Goal: Task Accomplishment & Management: Complete application form

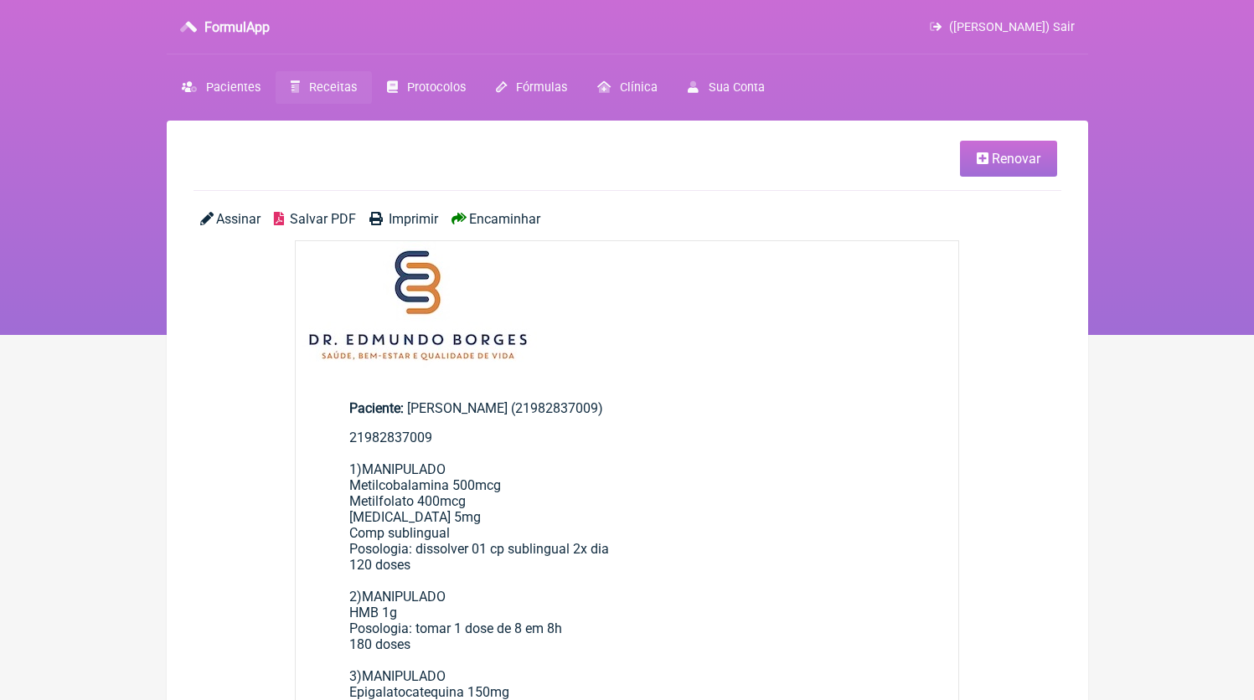
click at [307, 91] on link "Receitas" at bounding box center [324, 87] width 96 height 33
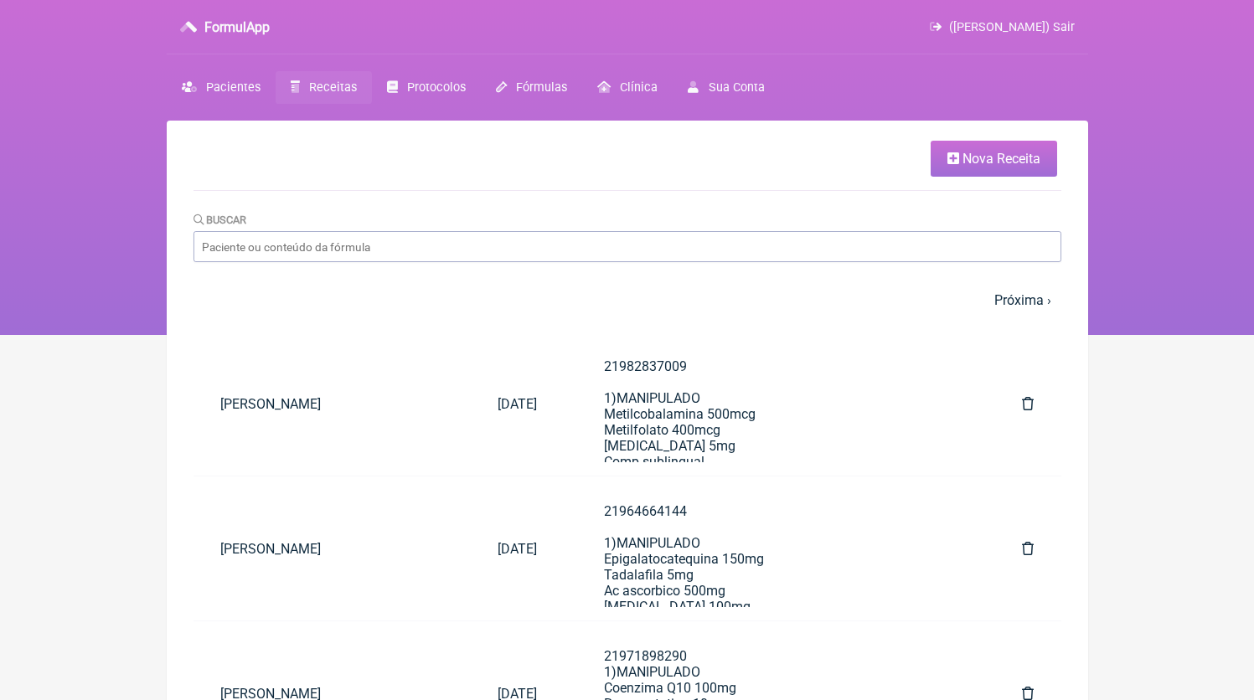
click at [1031, 167] on link "Nova Receita" at bounding box center [994, 159] width 126 height 36
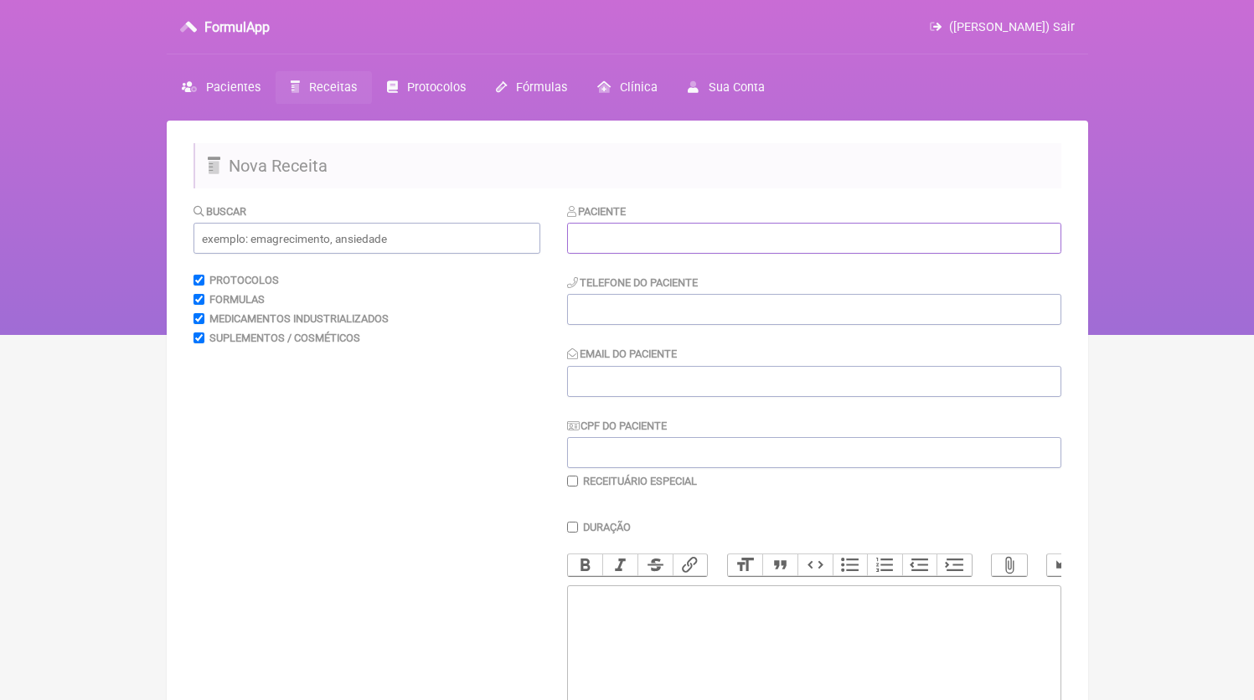
click at [653, 245] on input "text" at bounding box center [814, 238] width 494 height 31
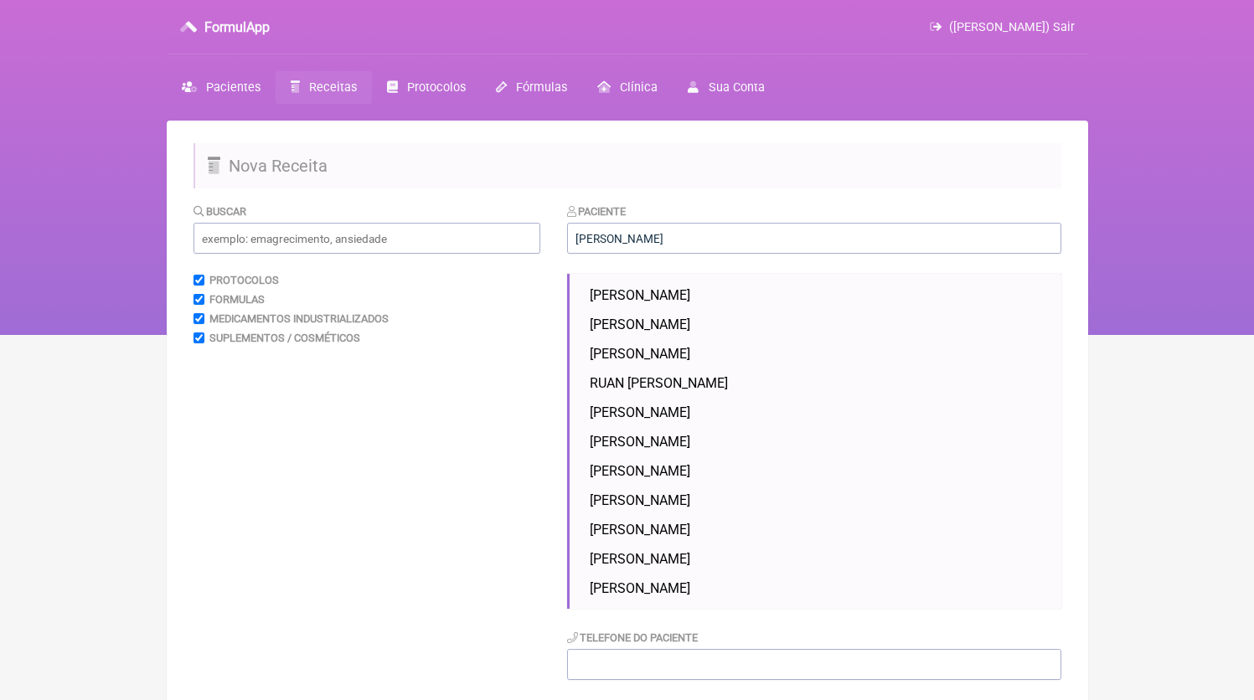
click at [659, 281] on ul "GABRIELA PIVETTA GABRIEL LOBO FONSECA GABRIEL FREITAS DE MELO RUAN GABRIEL CRUZ…" at bounding box center [814, 441] width 494 height 335
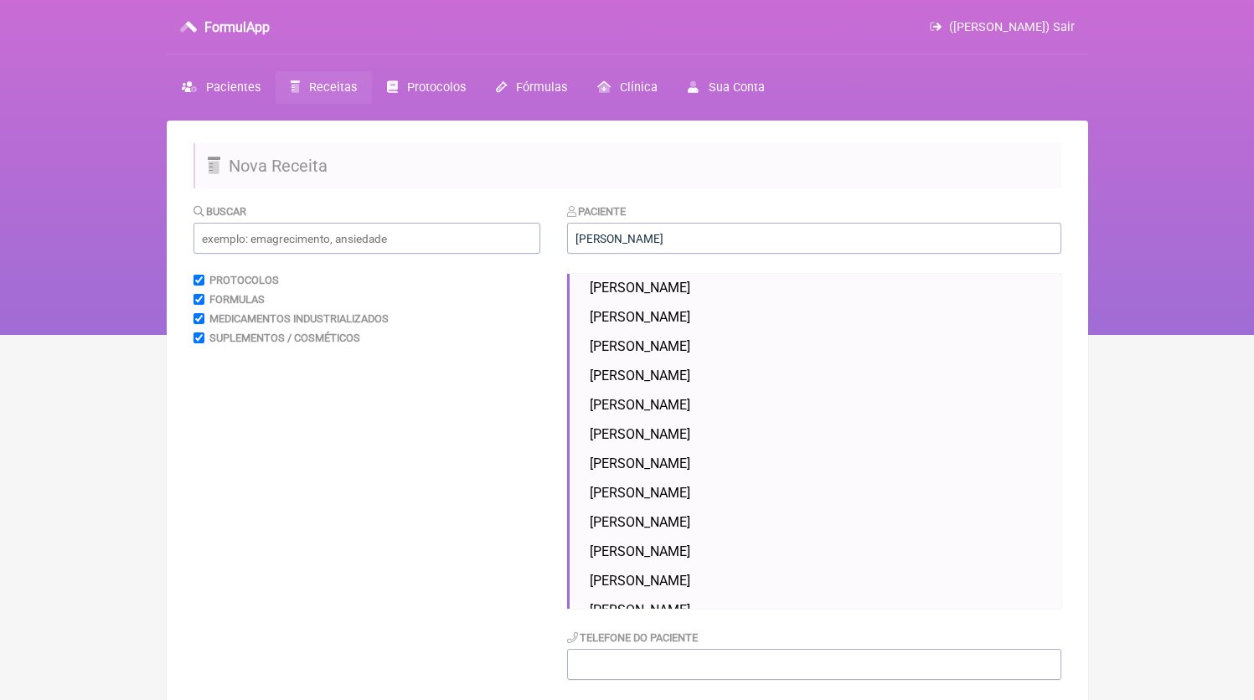
scroll to position [303, 0]
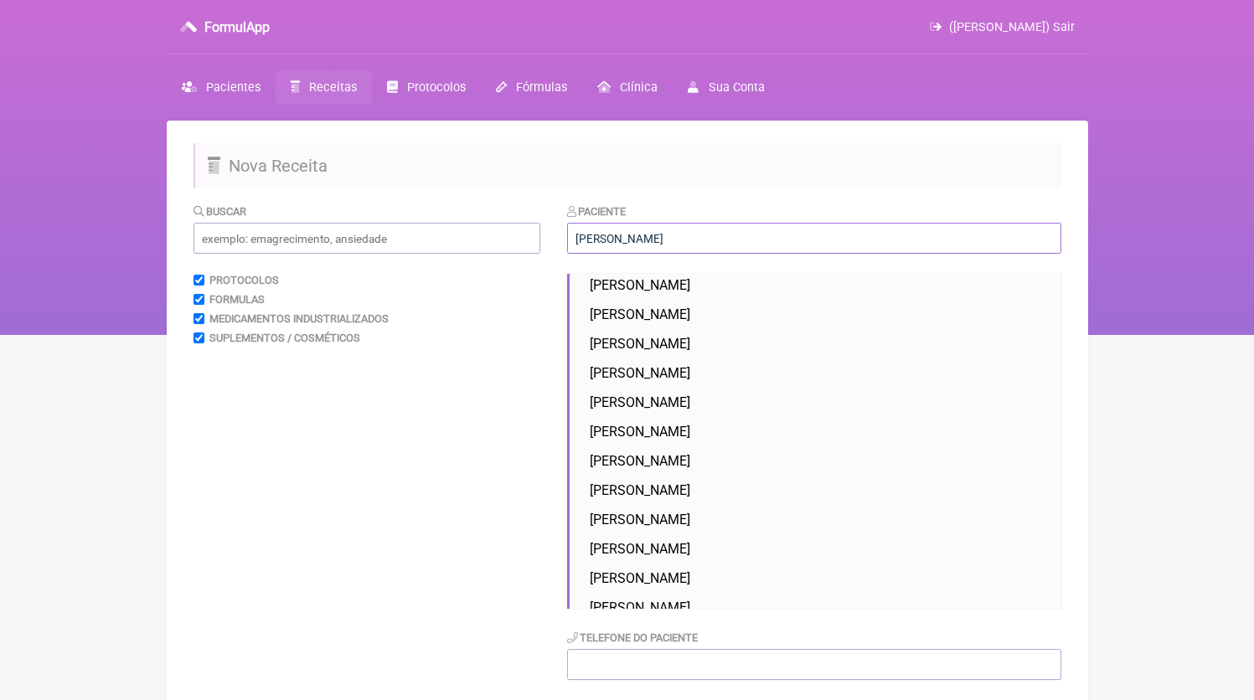
click at [669, 238] on input "gabriel rebelo" at bounding box center [814, 238] width 494 height 31
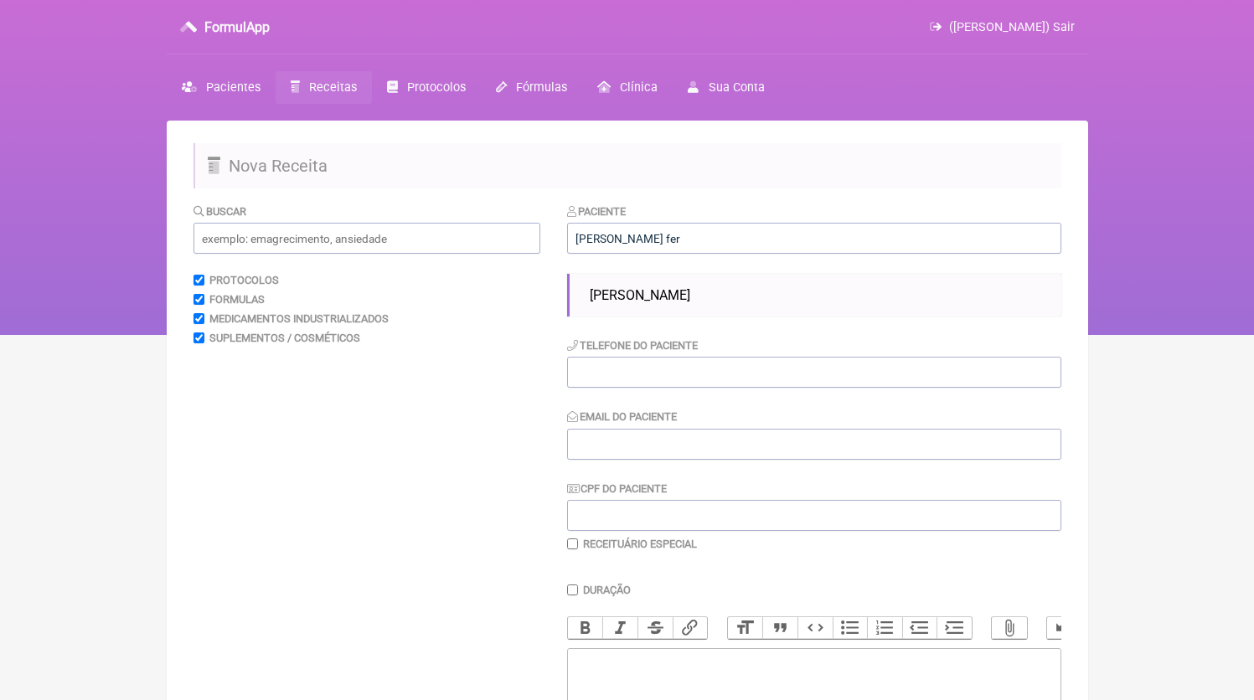
click at [684, 291] on span "[PERSON_NAME]" at bounding box center [640, 295] width 101 height 16
type input "[PERSON_NAME]"
type input "21980542515"
type input "dr.edmundoborges@gmail.com"
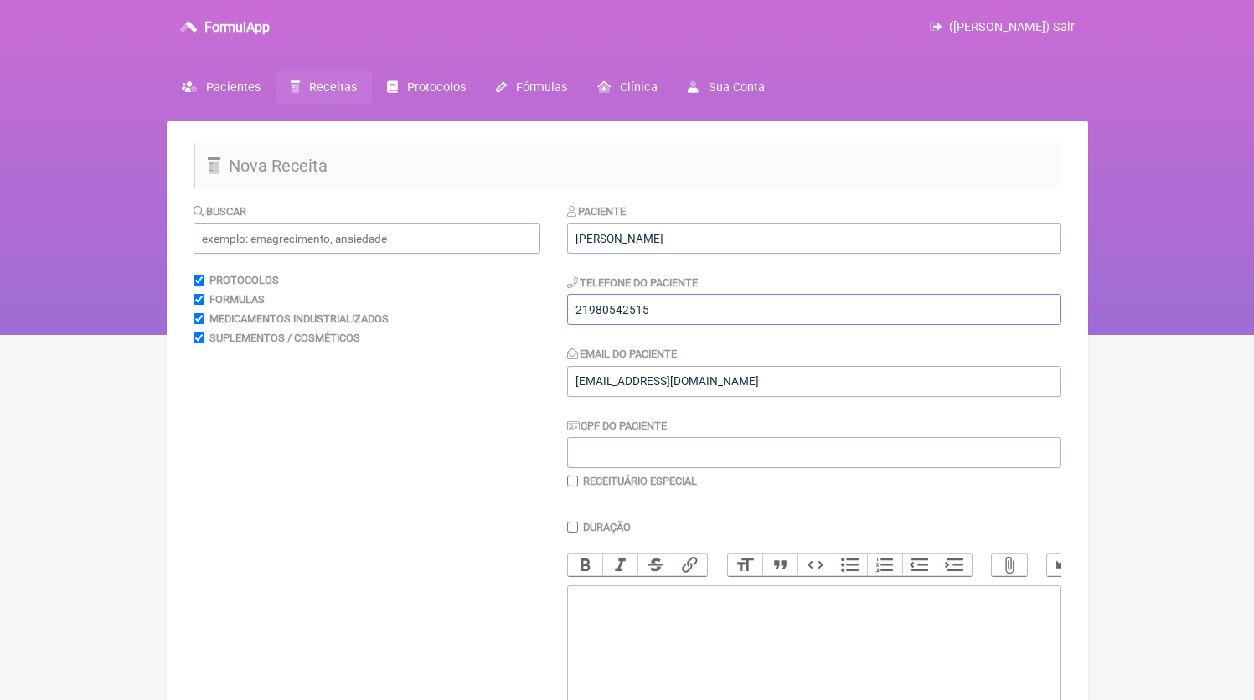
click at [677, 303] on input "21980542515" at bounding box center [814, 309] width 494 height 31
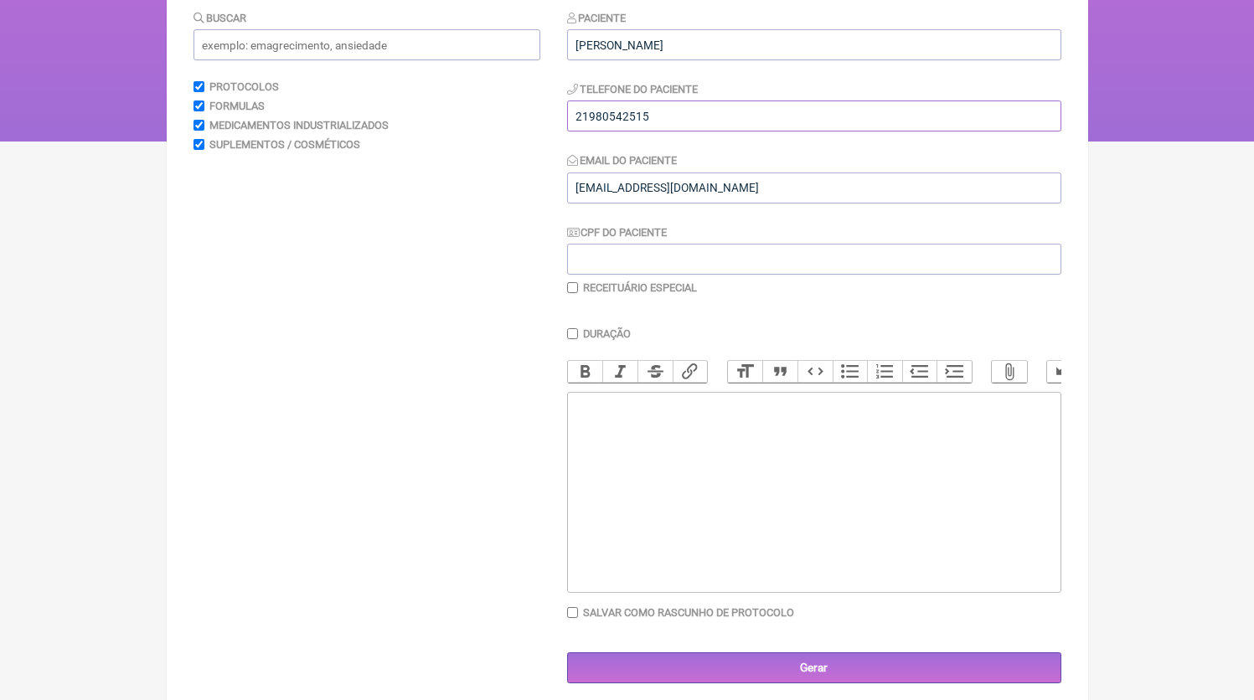
scroll to position [221, 0]
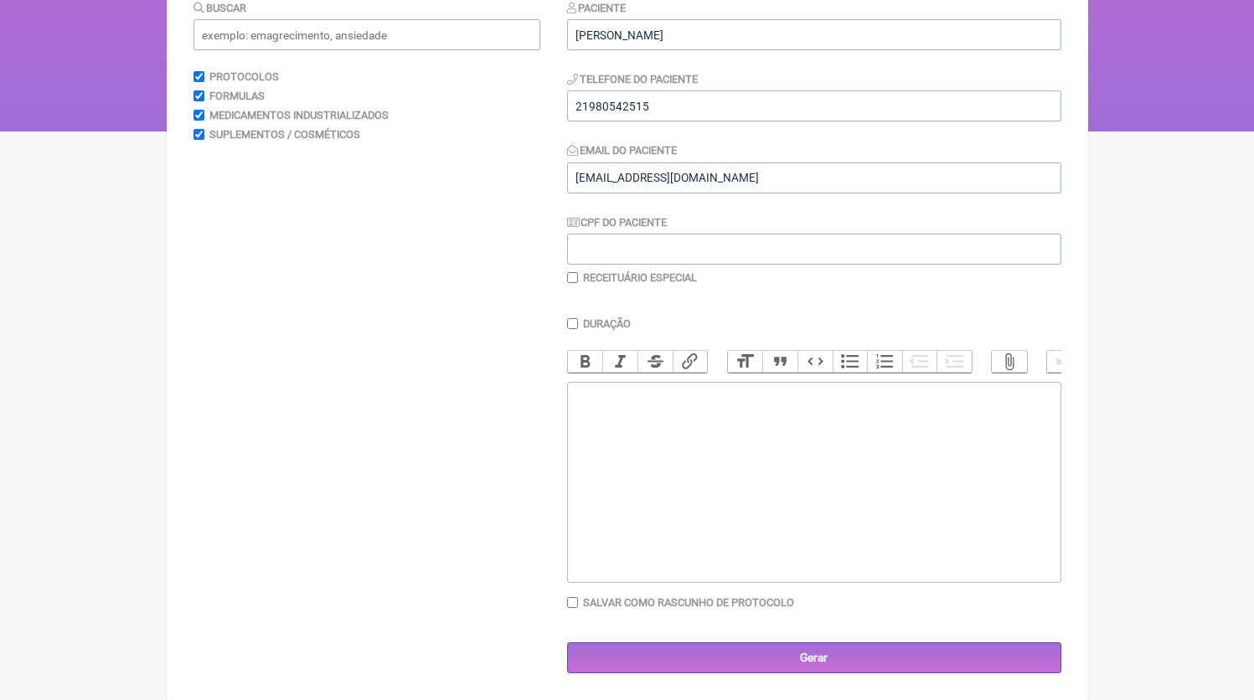
click at [725, 455] on trix-editor at bounding box center [814, 482] width 494 height 201
paste trix-editor "<div>21980542515</div>"
paste trix-editor "<div>21980542515<br><br>1)MANIPULADO<br>Ashwagandha 300mg<br>Melatonina 0,5mg<b…"
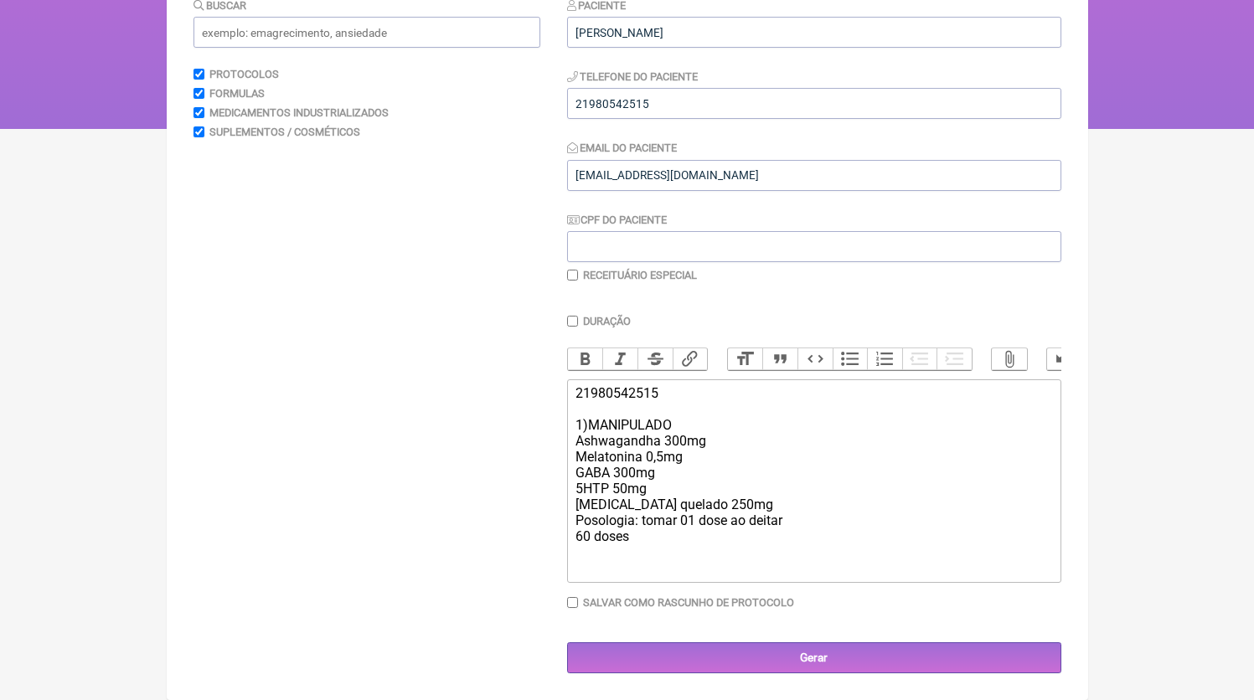
paste trix-editor "<div>21980542515<br><br>1)MANIPULADO<br>Ashwagandha 300mg<br>Melatonina 0,5mg<b…"
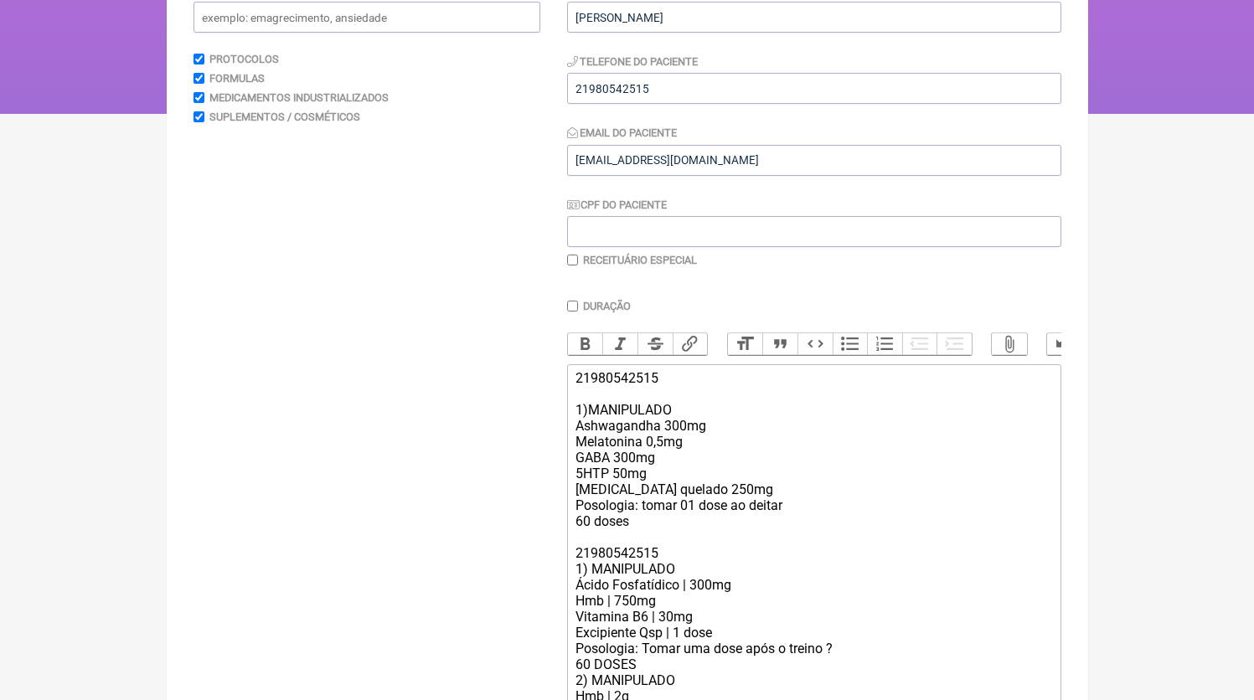
scroll to position [282, 0]
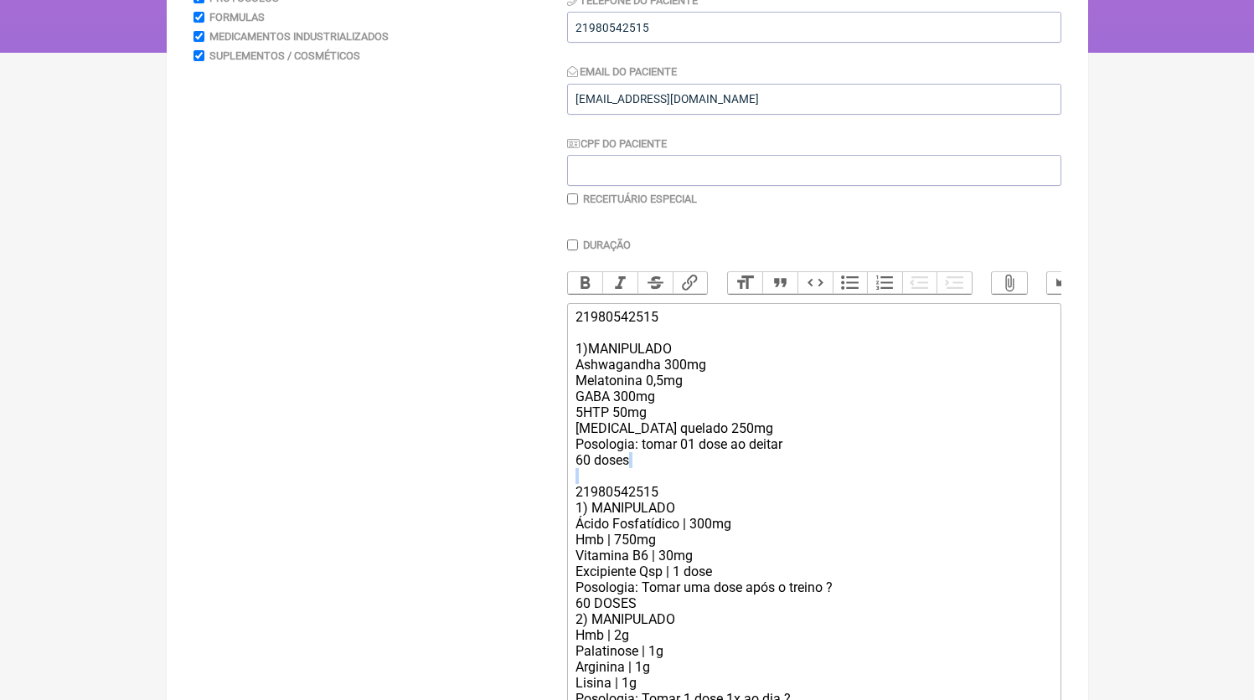
drag, startPoint x: 668, startPoint y: 500, endPoint x: 539, endPoint y: 504, distance: 128.2
click at [539, 504] on form "Buscar Protocolos Formulas Medicamentos Industrializados Suplementos / Cosmétic…" at bounding box center [627, 370] width 868 height 900
click at [581, 524] on div "21980542515 1)MANIPULADO Ashwagandha 300mg Melatonina 0,5mg GABA 300mg 5HTP 50m…" at bounding box center [813, 516] width 476 height 414
drag, startPoint x: 582, startPoint y: 525, endPoint x: 568, endPoint y: 507, distance: 23.3
click at [568, 507] on trix-editor "21980542515 1)MANIPULADO Ashwagandha 300mg Melatonina 0,5mg GABA 300mg 5HTP 50m…" at bounding box center [814, 516] width 494 height 426
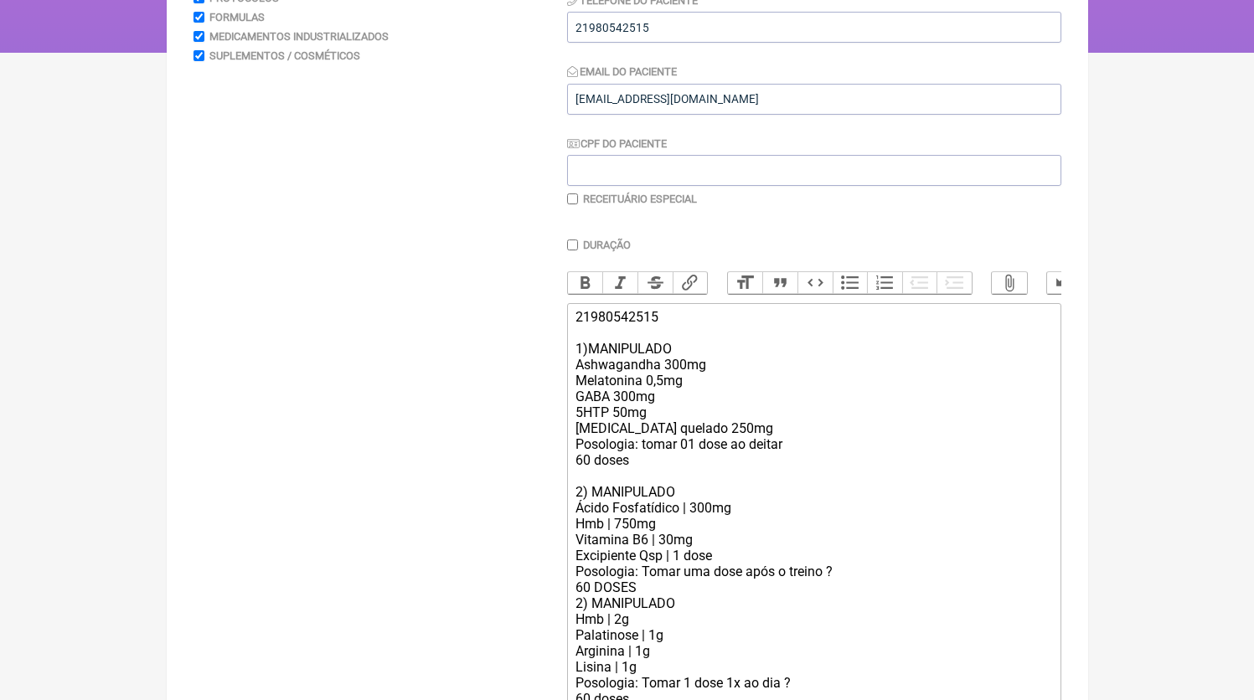
click at [637, 609] on div "21980542515 1)MANIPULADO Ashwagandha 300mg Melatonina 0,5mg GABA 300mg 5HTP 50m…" at bounding box center [813, 508] width 476 height 398
drag, startPoint x: 584, startPoint y: 644, endPoint x: 567, endPoint y: 640, distance: 17.3
click at [567, 640] on form "Buscar Protocolos Formulas Medicamentos Industrializados Suplementos / Cosmétic…" at bounding box center [627, 370] width 868 height 900
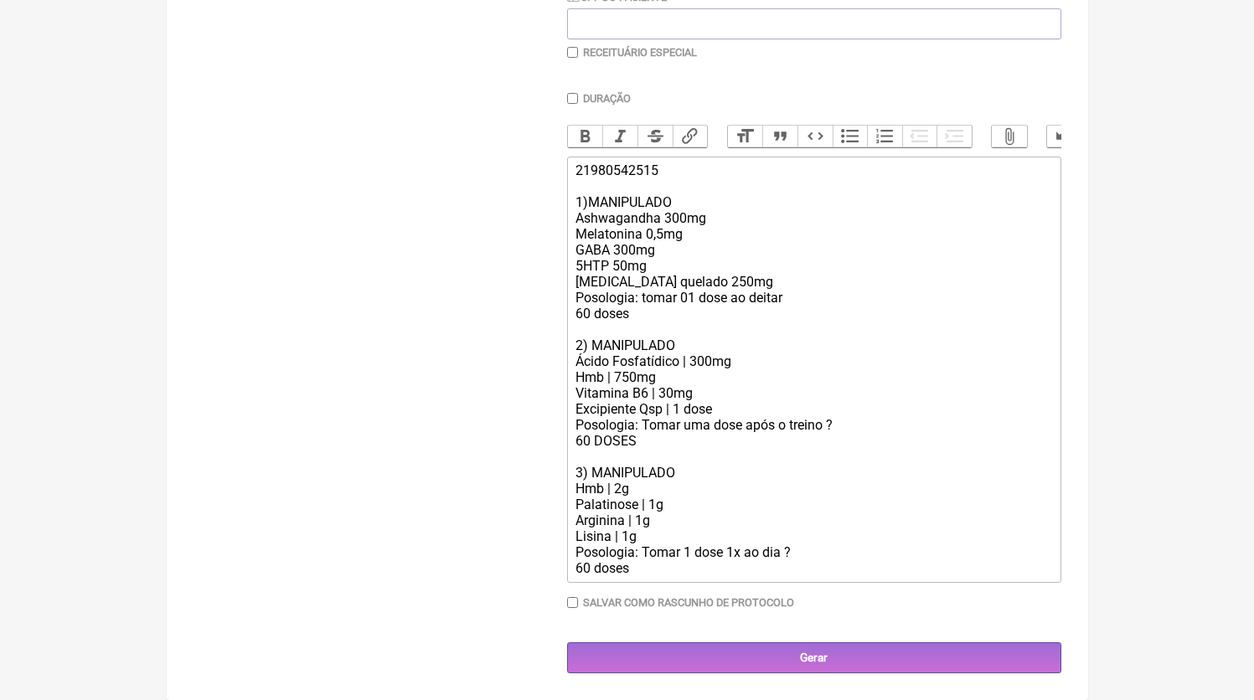
click at [856, 550] on div "21980542515 1)MANIPULADO Ashwagandha 300mg Melatonina 0,5mg GABA 300mg 5HTP 50m…" at bounding box center [813, 370] width 476 height 414
click at [845, 435] on div "21980542515 1)MANIPULADO Ashwagandha 300mg Melatonina 0,5mg GABA 300mg 5HTP 50m…" at bounding box center [813, 370] width 476 height 414
click at [844, 429] on div "21980542515 1)MANIPULADO Ashwagandha 300mg Melatonina 0,5mg GABA 300mg 5HTP 50m…" at bounding box center [813, 370] width 476 height 414
click at [725, 575] on div "21980542515 1)MANIPULADO Ashwagandha 300mg Melatonina 0,5mg GABA 300mg 5HTP 50m…" at bounding box center [813, 370] width 476 height 414
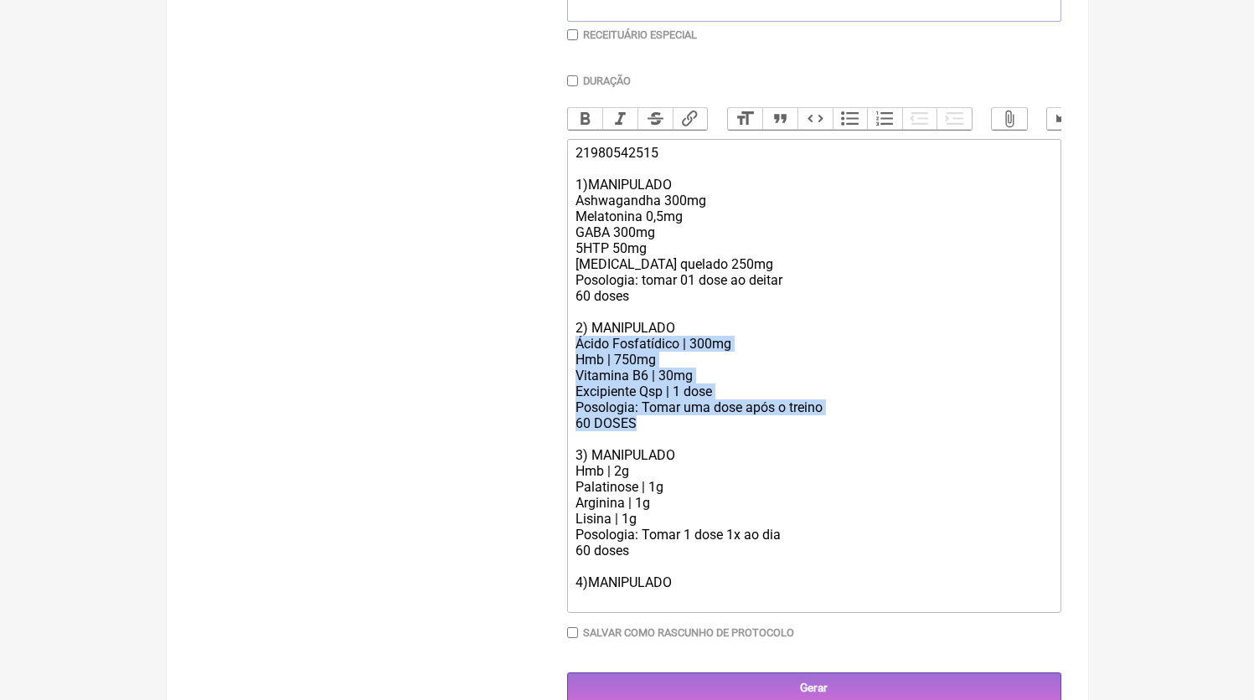
drag, startPoint x: 631, startPoint y: 432, endPoint x: 515, endPoint y: 367, distance: 132.8
click at [515, 367] on form "Buscar Protocolos Formulas Medicamentos Industrializados Suplementos / Cosmétic…" at bounding box center [627, 229] width 868 height 947
click at [635, 375] on div "21980542515 1)MANIPULADO Ashwagandha 300mg Melatonina 0,5mg GABA 300mg 5HTP 50m…" at bounding box center [813, 376] width 476 height 462
drag, startPoint x: 576, startPoint y: 359, endPoint x: 682, endPoint y: 444, distance: 135.8
click at [682, 444] on div "21980542515 1)MANIPULADO Ashwagandha 300mg Melatonina 0,5mg GABA 300mg 5HTP 50m…" at bounding box center [813, 376] width 476 height 462
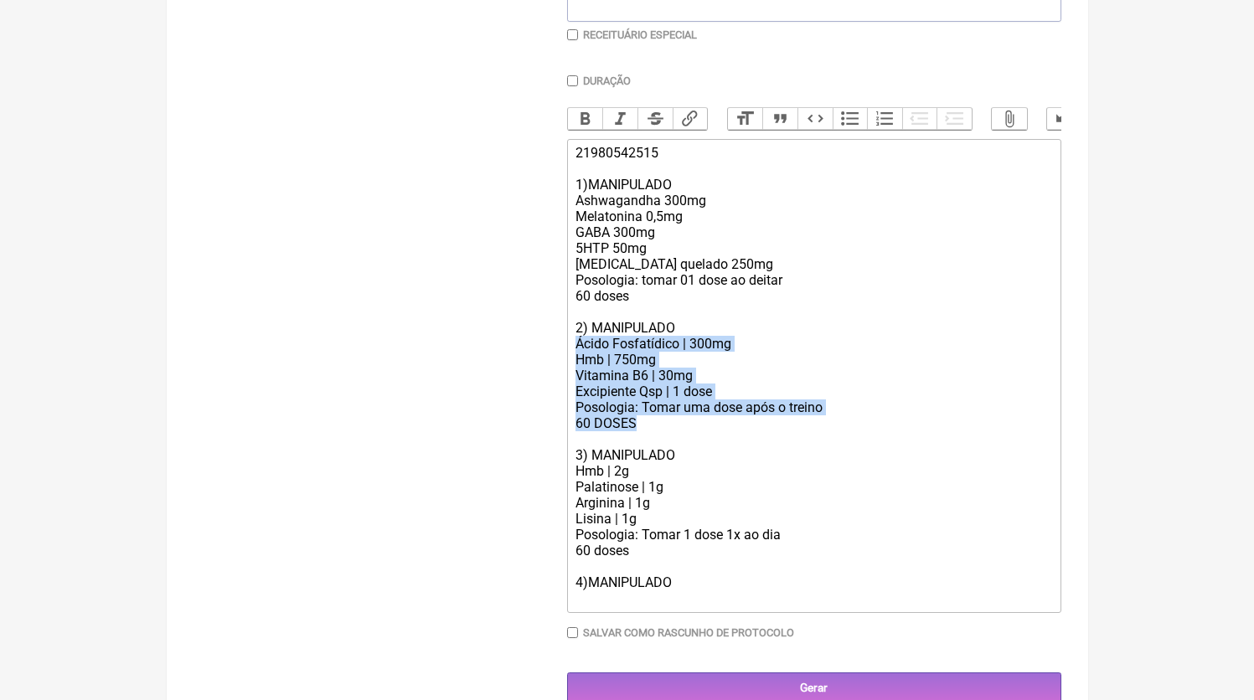
scroll to position [415, 0]
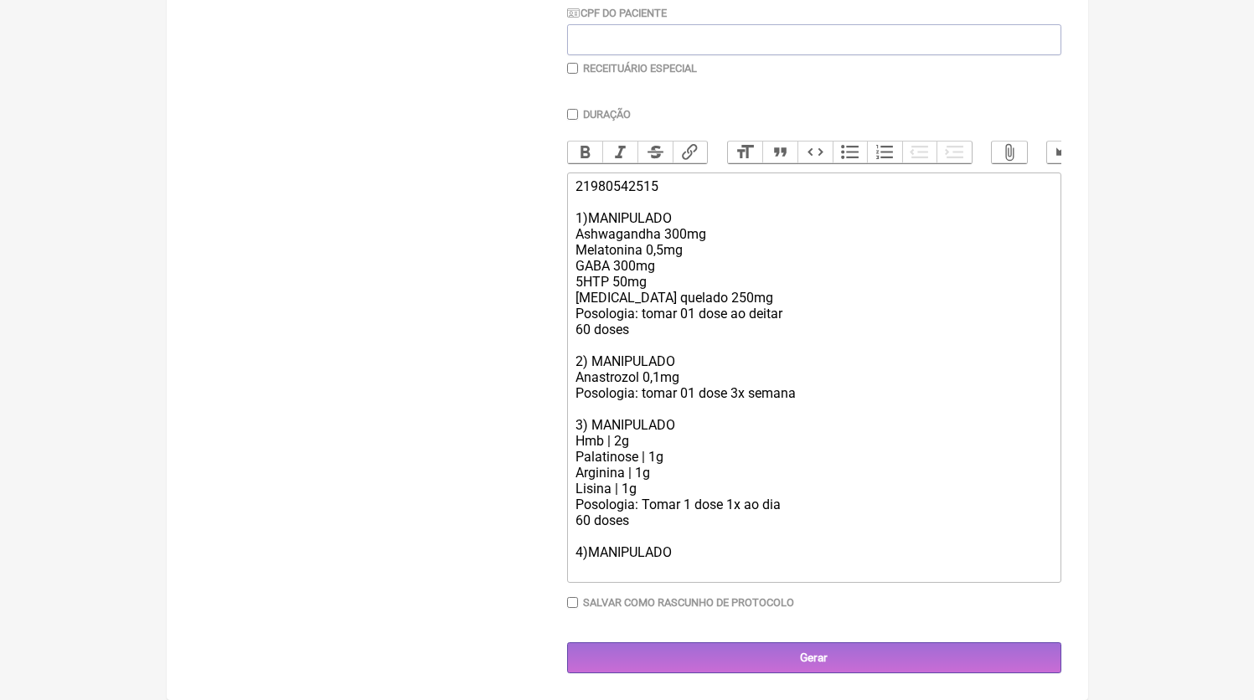
click at [745, 583] on trix-editor "21980542515 1)MANIPULADO Ashwagandha 300mg Melatonina 0,5mg GABA 300mg 5HTP 50m…" at bounding box center [814, 378] width 494 height 410
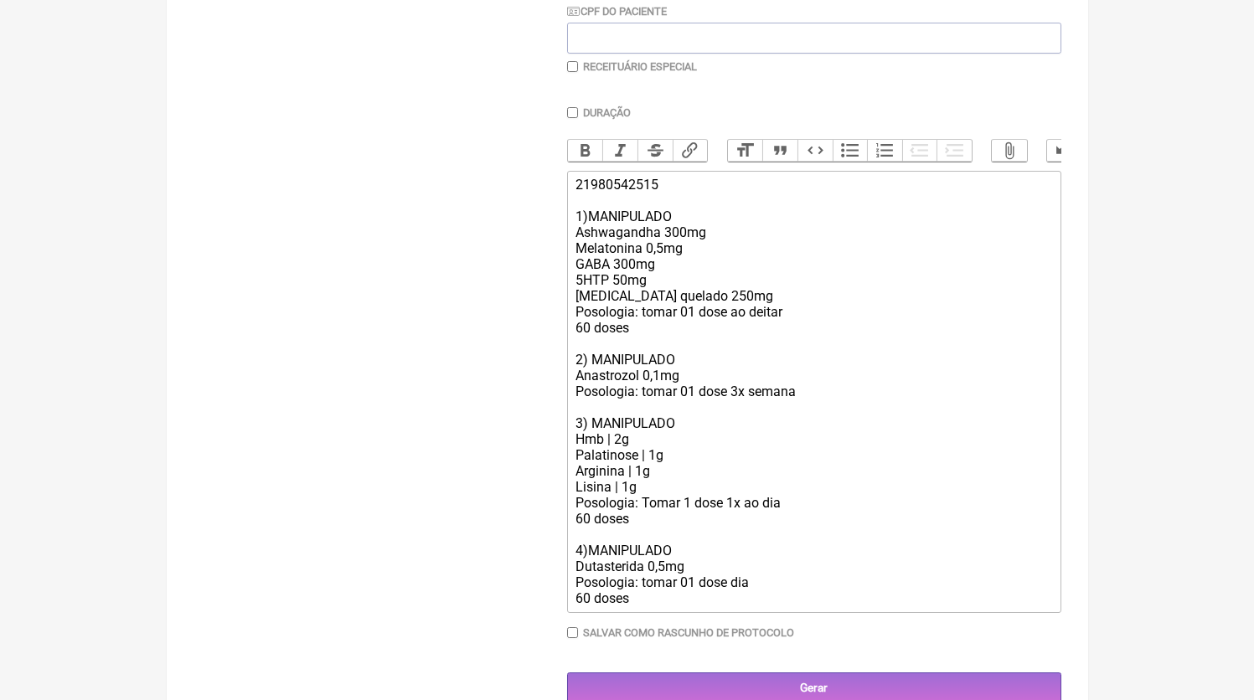
click at [611, 420] on div "21980542515 1)MANIPULADO Ashwagandha 300mg Melatonina 0,5mg GABA 300mg 5HTP 50m…" at bounding box center [813, 392] width 476 height 430
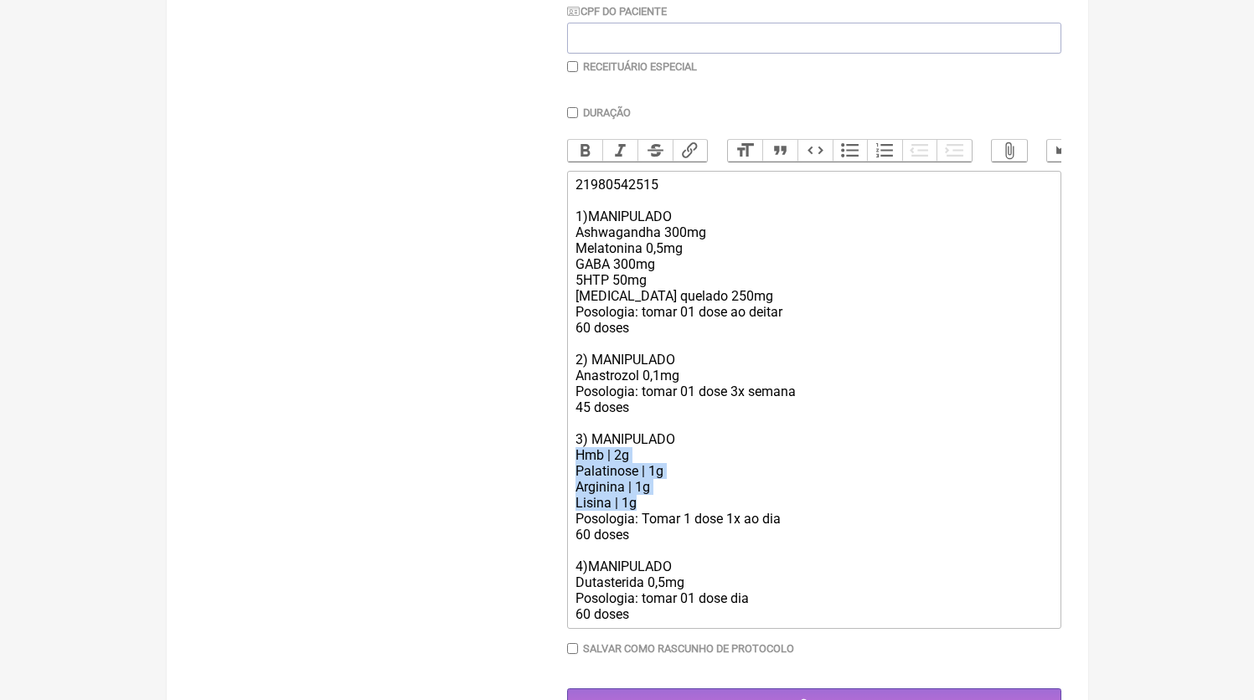
drag, startPoint x: 645, startPoint y: 521, endPoint x: 462, endPoint y: 477, distance: 187.9
click at [462, 477] on form "Buscar Protocolos Formulas Medicamentos Industrializados Suplementos / Cosmétic…" at bounding box center [627, 253] width 868 height 931
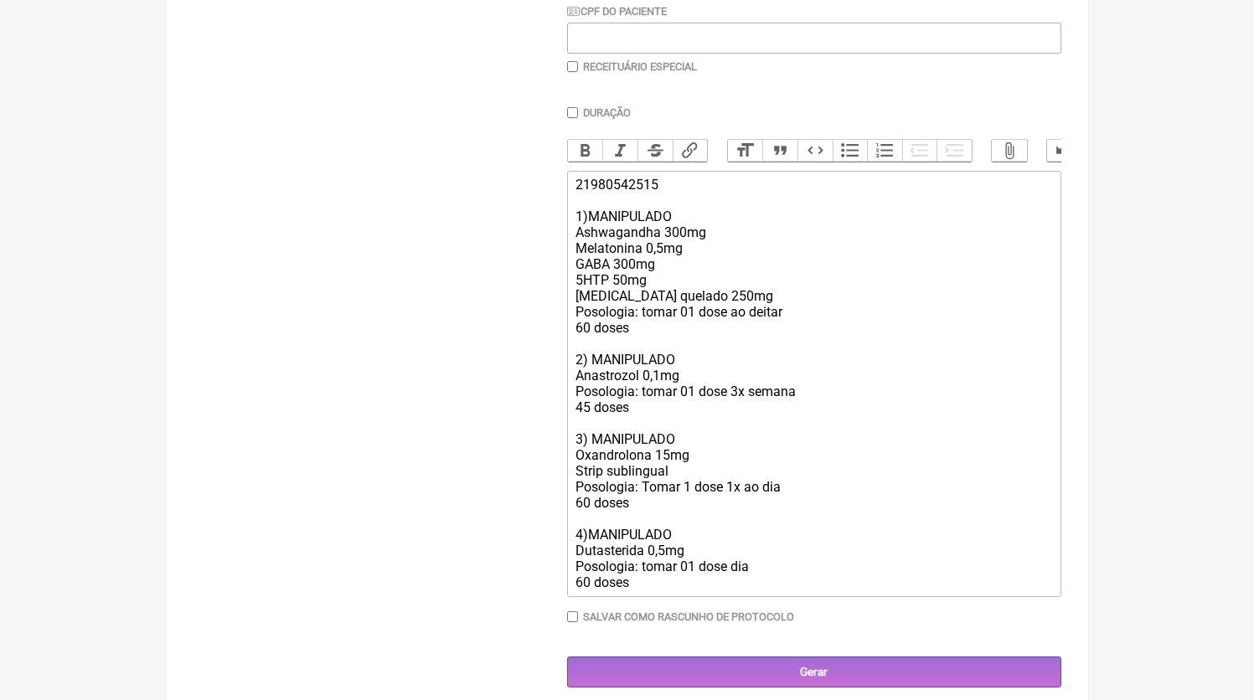
drag, startPoint x: 731, startPoint y: 504, endPoint x: 807, endPoint y: 501, distance: 76.3
click at [807, 501] on div "21980542515 1)MANIPULADO Ashwagandha 300mg Melatonina 0,5mg GABA 300mg 5HTP 50m…" at bounding box center [813, 384] width 476 height 414
drag, startPoint x: 586, startPoint y: 519, endPoint x: 565, endPoint y: 519, distance: 20.1
click at [565, 519] on form "Buscar Protocolos Formulas Medicamentos Industrializados Suplementos / Cosmétic…" at bounding box center [627, 238] width 868 height 900
type trix-editor "<div>21980542515<br><br>1)MANIPULADO<br>Ashwagandha 300mg<br>Melatonina 0,5mg<b…"
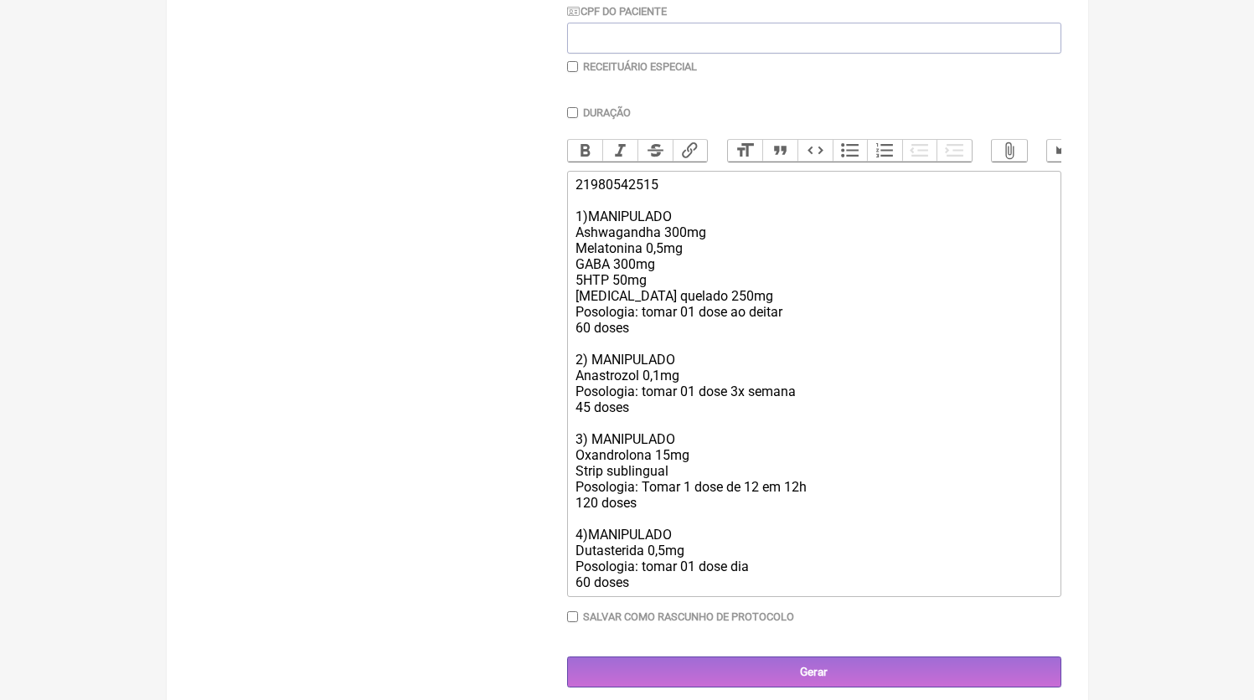
click at [601, 69] on label "Receituário Especial" at bounding box center [640, 66] width 114 height 13
checkbox input "true"
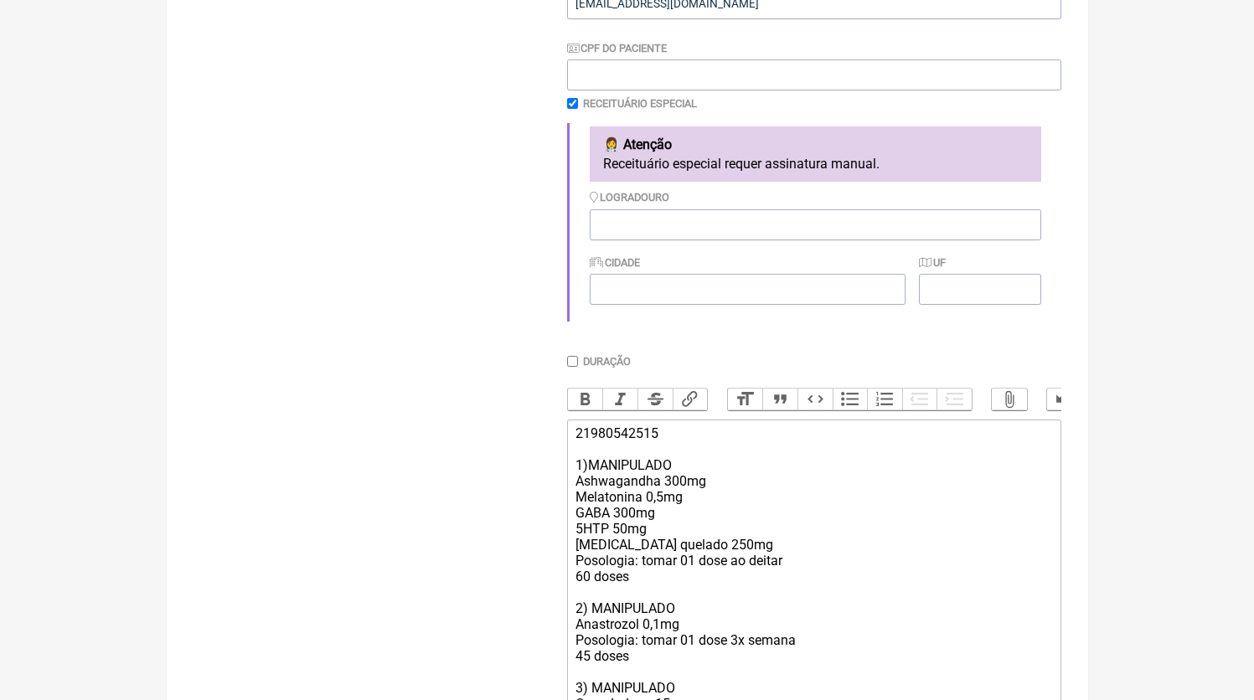
scroll to position [662, 0]
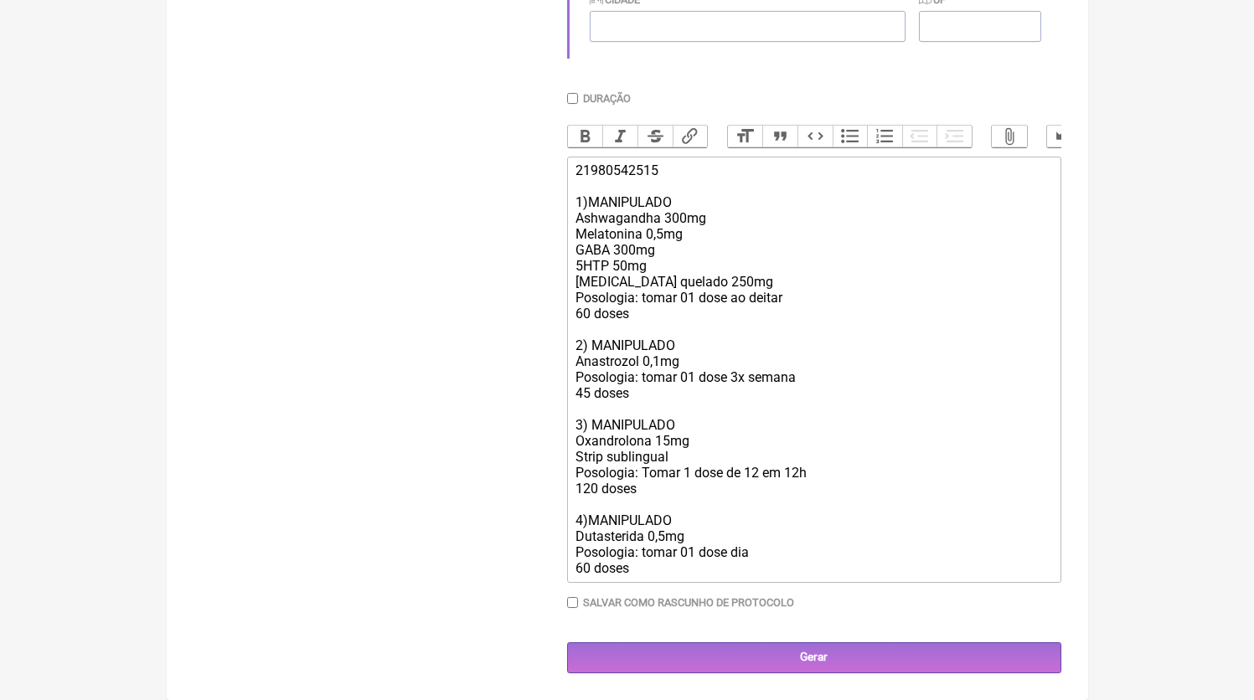
click at [788, 307] on div "21980542515 1)MANIPULADO Ashwagandha 300mg Melatonina 0,5mg GABA 300mg 5HTP 50m…" at bounding box center [813, 370] width 476 height 414
click at [715, 669] on input "Gerar" at bounding box center [814, 657] width 494 height 31
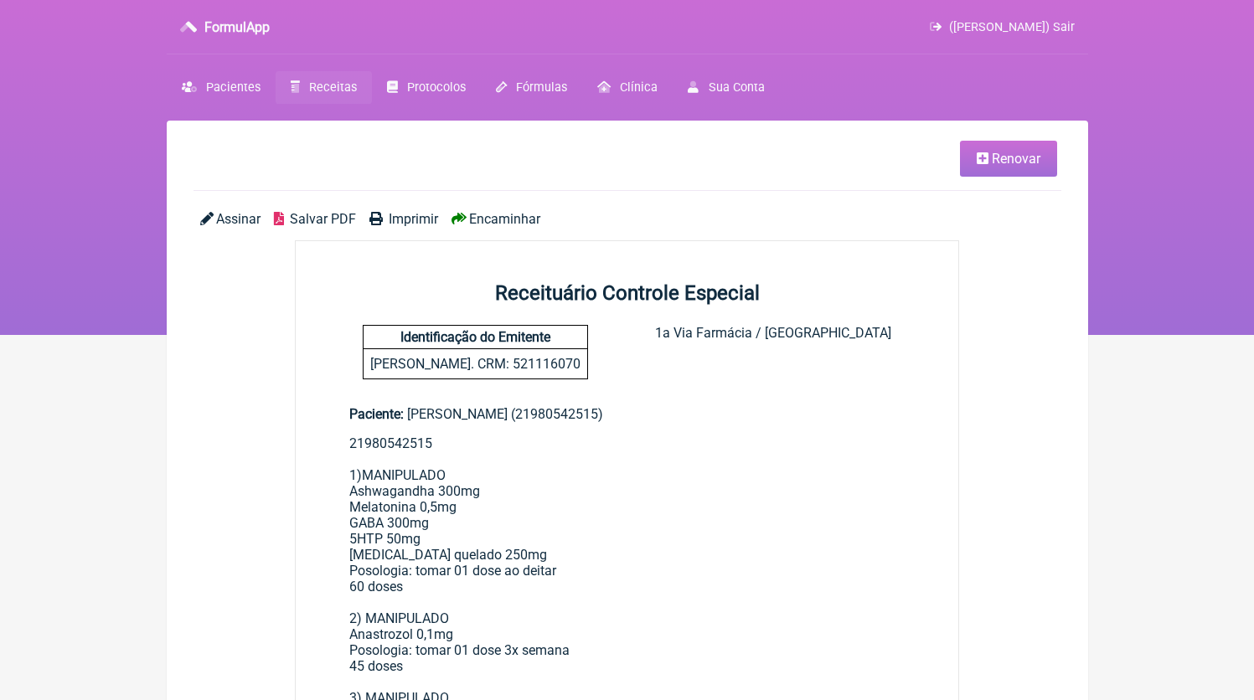
click at [325, 224] on span "Salvar PDF" at bounding box center [323, 219] width 66 height 16
click at [325, 75] on link "Receitas" at bounding box center [324, 87] width 96 height 33
